Goal: Information Seeking & Learning: Learn about a topic

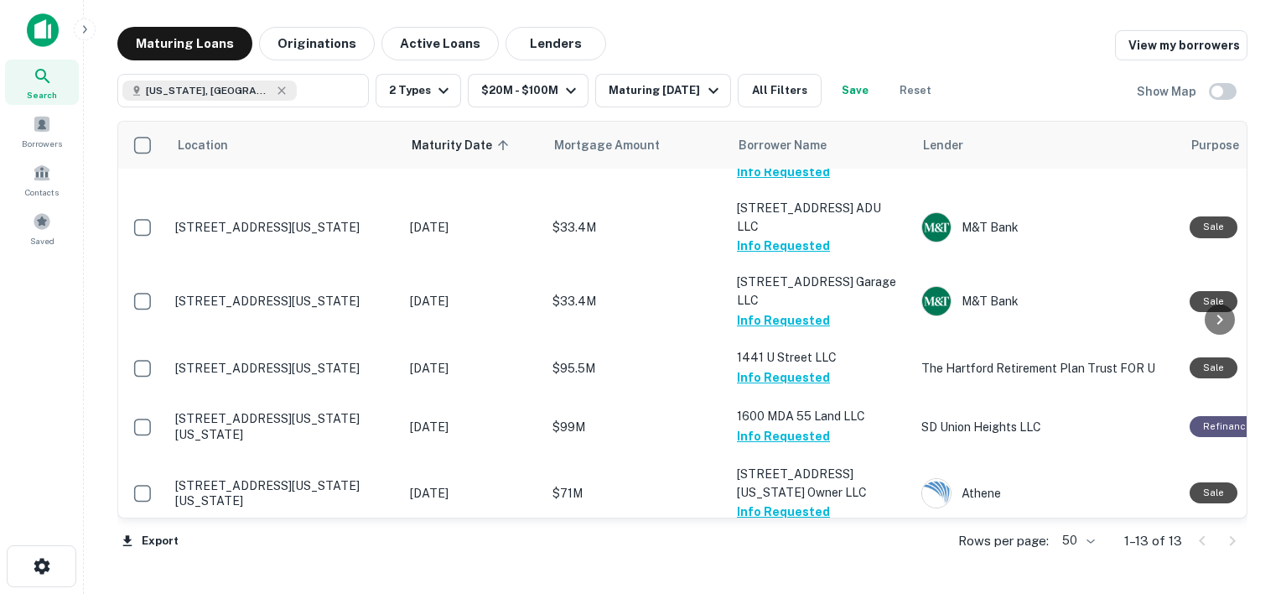
scroll to position [454, 0]
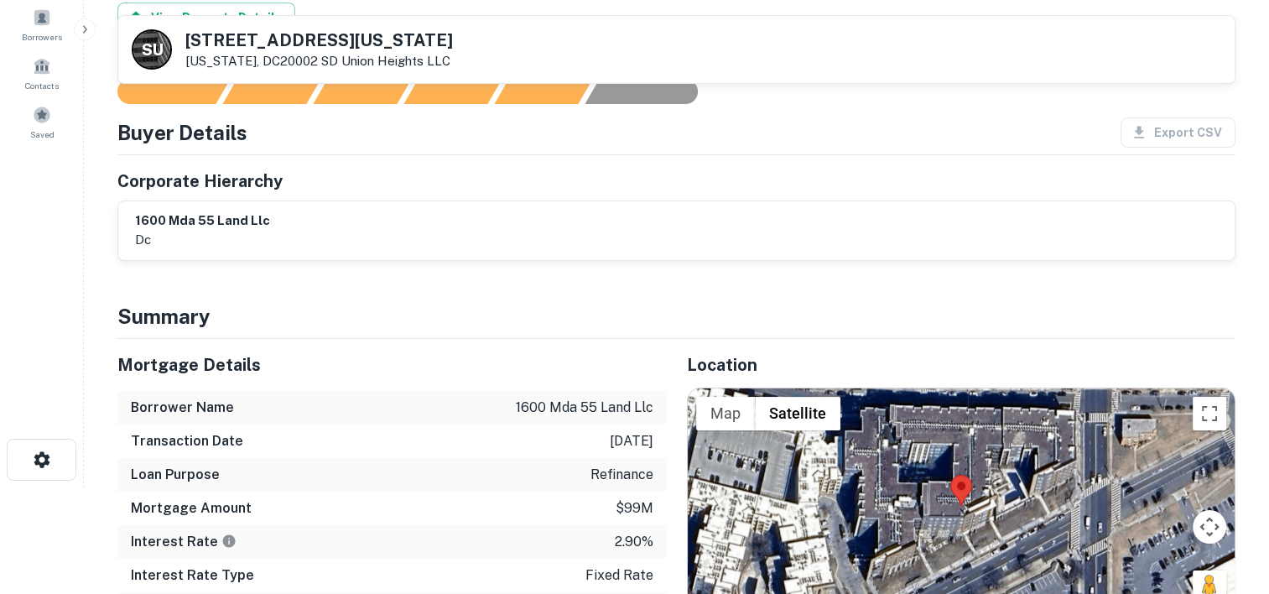
scroll to position [91, 0]
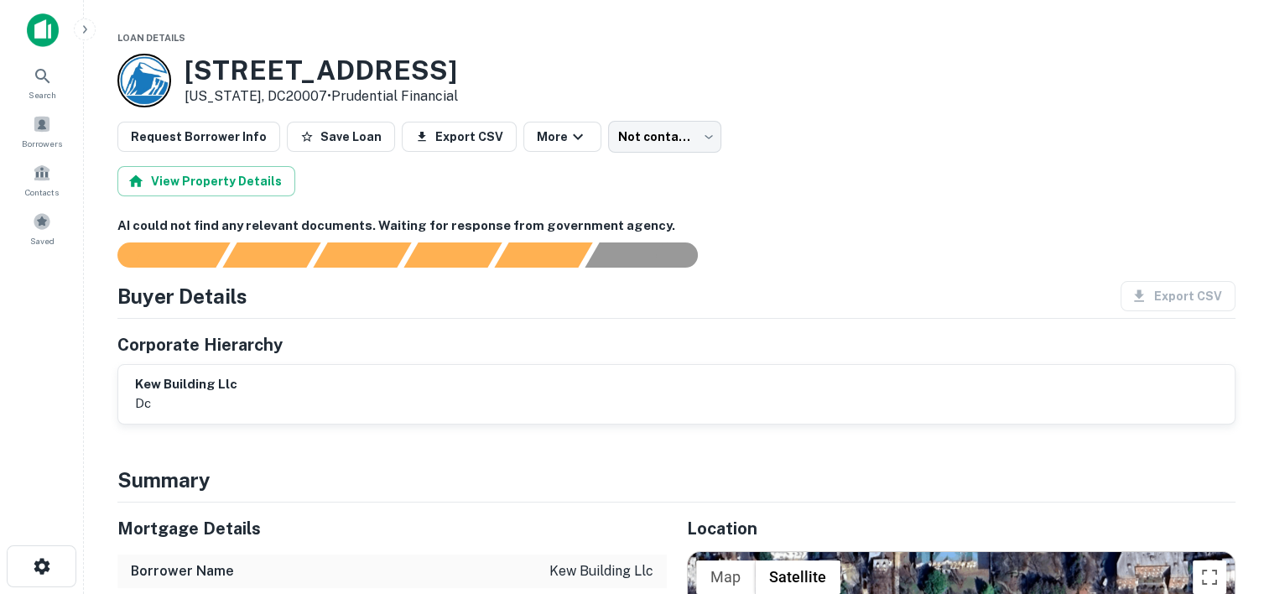
scroll to position [3, 0]
